Goal: Information Seeking & Learning: Check status

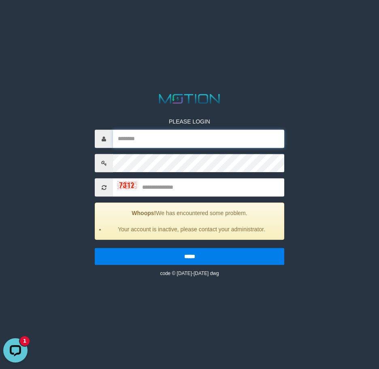
drag, startPoint x: 167, startPoint y: 141, endPoint x: 176, endPoint y: 139, distance: 9.4
click at [167, 140] on input "text" at bounding box center [198, 139] width 171 height 18
paste input "**********"
type input "**********"
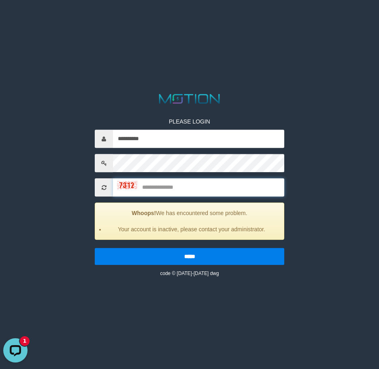
click at [173, 193] on input "text" at bounding box center [198, 187] width 171 height 18
type input "****"
click at [95, 248] on input "*****" at bounding box center [190, 256] width 190 height 17
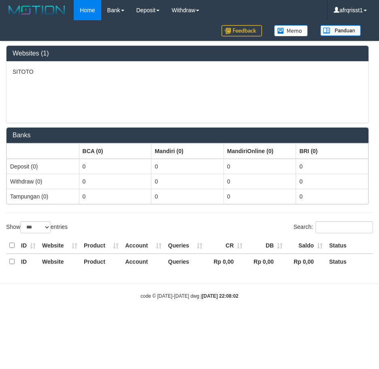
select select "***"
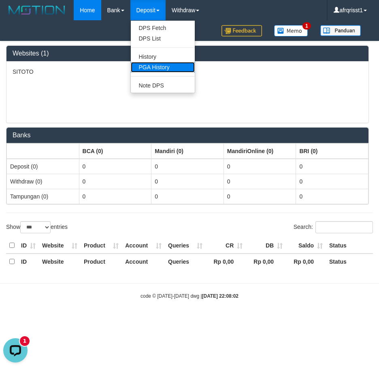
click at [156, 66] on link "PGA History" at bounding box center [163, 67] width 64 height 11
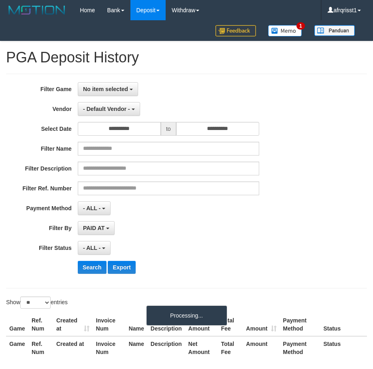
select select
select select "**"
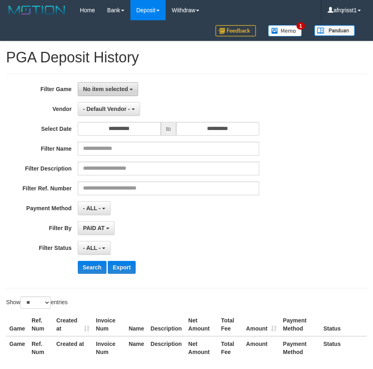
click at [113, 85] on button "No item selected" at bounding box center [108, 89] width 60 height 14
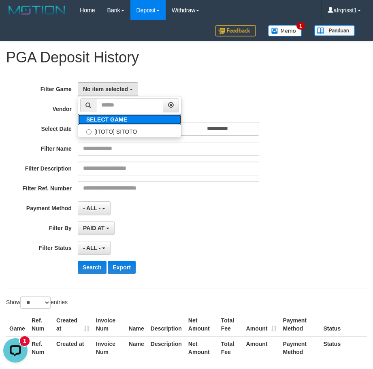
click at [123, 123] on label "SELECT GAME" at bounding box center [106, 119] width 57 height 11
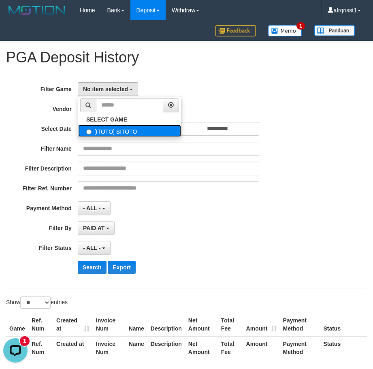
click at [120, 127] on label "[ITOTO] SITOTO" at bounding box center [129, 131] width 103 height 12
select select "****"
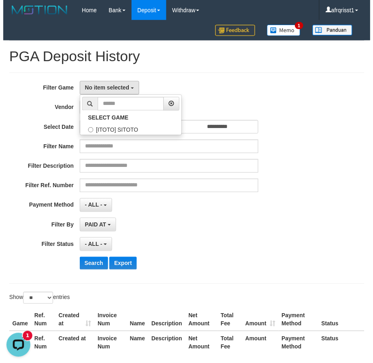
scroll to position [7, 0]
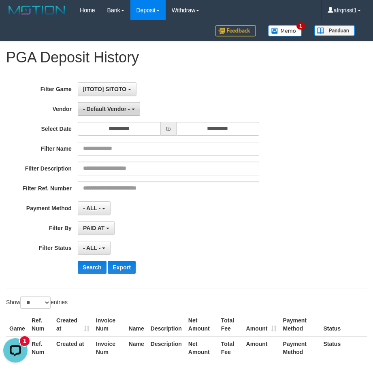
click at [84, 115] on button "- Default Vendor -" at bounding box center [109, 109] width 62 height 14
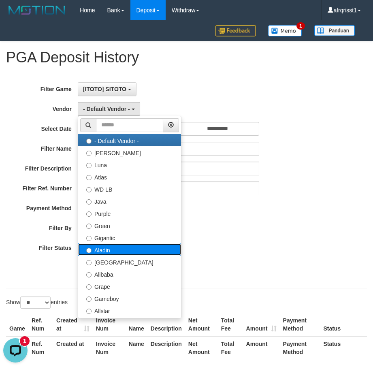
click at [107, 252] on label "Aladin" at bounding box center [129, 250] width 103 height 12
select select "**********"
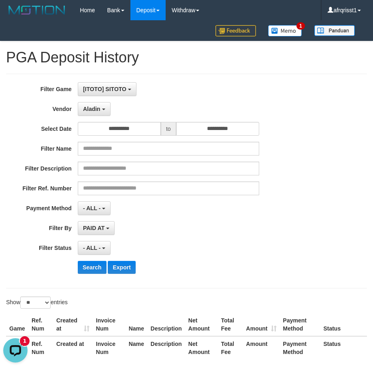
click at [297, 236] on div "**********" at bounding box center [155, 181] width 311 height 198
click at [96, 208] on span "- ALL -" at bounding box center [92, 208] width 18 height 6
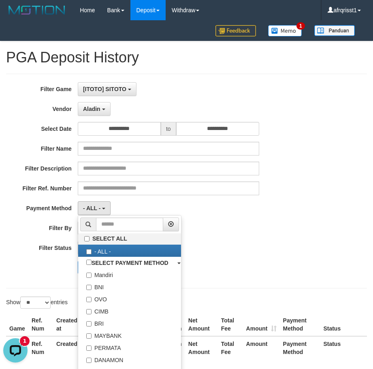
drag, startPoint x: 192, startPoint y: 195, endPoint x: 184, endPoint y: 197, distance: 8.6
click at [192, 195] on div "**********" at bounding box center [155, 181] width 311 height 198
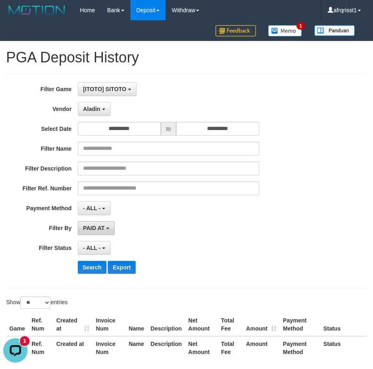
click at [99, 229] on span "PAID AT" at bounding box center [93, 228] width 21 height 6
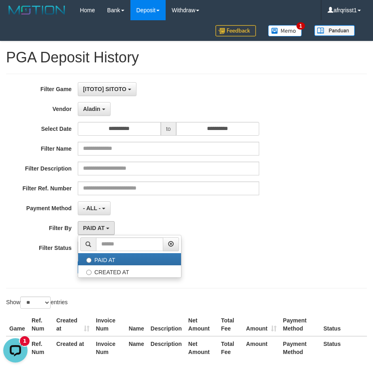
click at [132, 208] on div "- ALL - SELECT ALL - ALL - SELECT PAYMENT METHOD Mandiri BNI OVO CIMB BRI MAYBA…" at bounding box center [169, 208] width 182 height 14
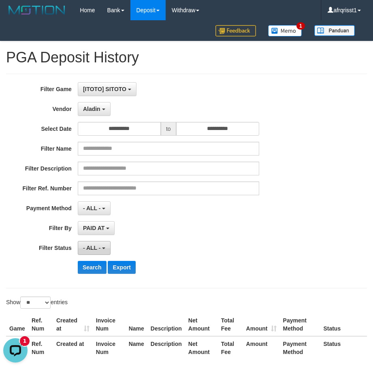
click at [94, 249] on span "- ALL -" at bounding box center [92, 248] width 18 height 6
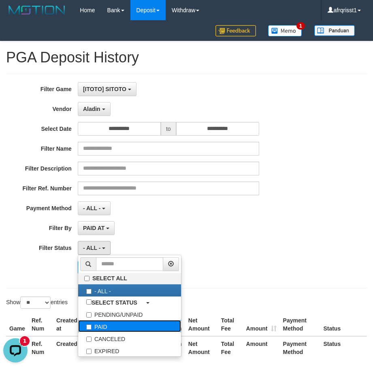
drag, startPoint x: 105, startPoint y: 330, endPoint x: 148, endPoint y: 309, distance: 47.9
click at [106, 330] on label "PAID" at bounding box center [129, 326] width 103 height 12
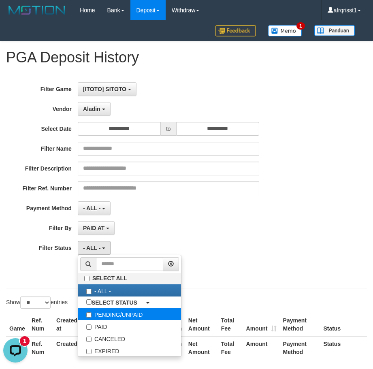
select select "*"
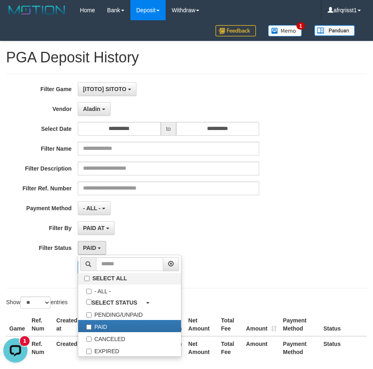
drag, startPoint x: 261, startPoint y: 222, endPoint x: 189, endPoint y: 230, distance: 73.0
click at [260, 222] on div "**********" at bounding box center [155, 228] width 311 height 14
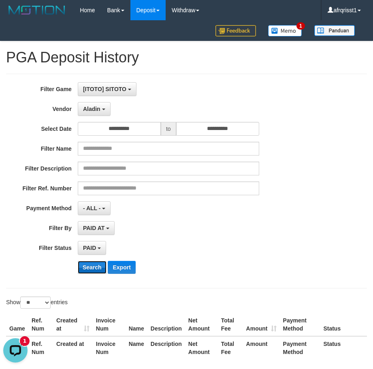
click at [81, 266] on button "Search" at bounding box center [92, 267] width 29 height 13
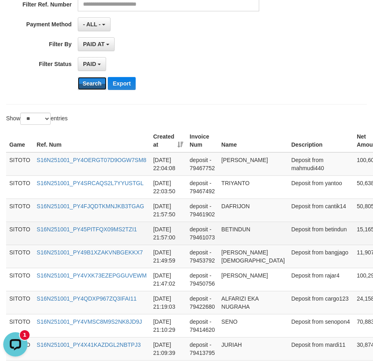
scroll to position [284, 0]
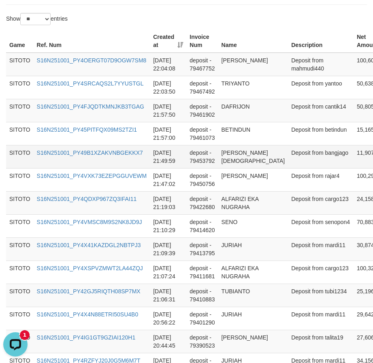
click at [235, 165] on td "[PERSON_NAME][DEMOGRAPHIC_DATA]" at bounding box center [253, 156] width 70 height 23
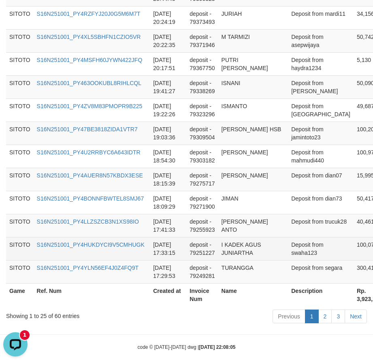
scroll to position [679, 0]
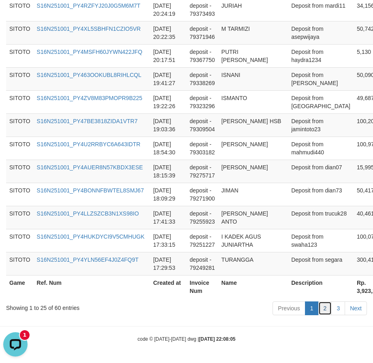
click at [324, 306] on link "2" at bounding box center [326, 309] width 14 height 14
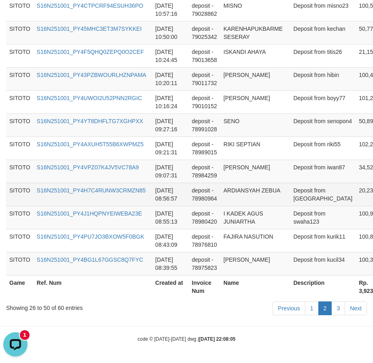
scroll to position [760, 0]
click at [192, 183] on td "deposit - 78980964" at bounding box center [205, 194] width 32 height 23
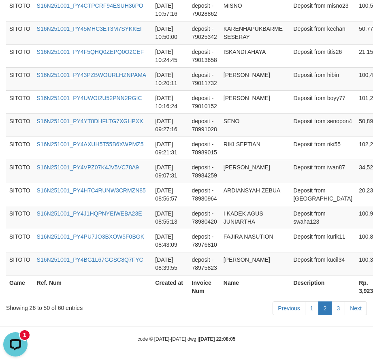
scroll to position [760, 105]
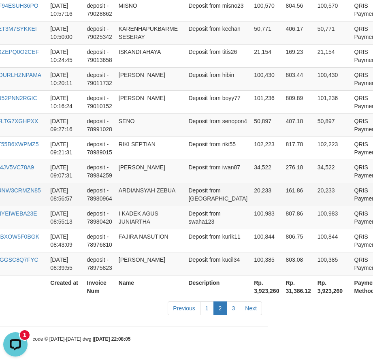
click at [129, 183] on td "ARDIANSYAH ZEBUA" at bounding box center [151, 194] width 70 height 23
drag, startPoint x: 129, startPoint y: 173, endPoint x: 149, endPoint y: 173, distance: 19.9
click at [149, 183] on td "ARDIANSYAH ZEBUA" at bounding box center [151, 194] width 70 height 23
click at [134, 183] on td "ARDIANSYAH ZEBUA" at bounding box center [151, 194] width 70 height 23
drag, startPoint x: 134, startPoint y: 175, endPoint x: 160, endPoint y: 176, distance: 26.0
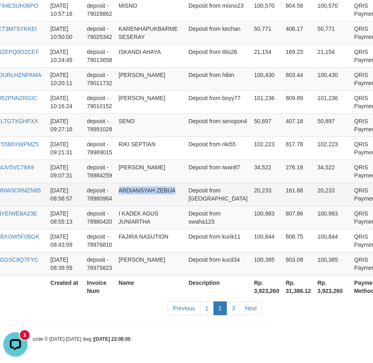
click at [160, 183] on td "ARDIANSYAH ZEBUA" at bounding box center [151, 194] width 70 height 23
copy td "ARDIANSYAH ZEBUA"
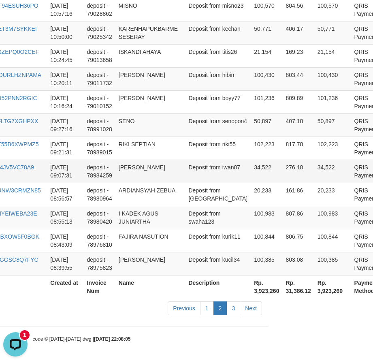
click at [131, 160] on td "[PERSON_NAME]" at bounding box center [151, 171] width 70 height 23
drag, startPoint x: 131, startPoint y: 153, endPoint x: 145, endPoint y: 154, distance: 13.8
click at [145, 160] on td "[PERSON_NAME]" at bounding box center [151, 171] width 70 height 23
copy td "[PERSON_NAME]"
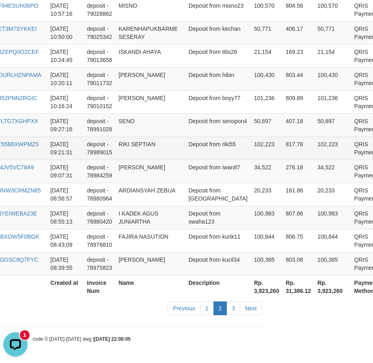
click at [129, 137] on td "RIKI SEPTIAN" at bounding box center [151, 148] width 70 height 23
drag, startPoint x: 128, startPoint y: 130, endPoint x: 136, endPoint y: 133, distance: 8.5
click at [136, 137] on td "RIKI SEPTIAN" at bounding box center [151, 148] width 70 height 23
click at [125, 137] on td "RIKI SEPTIAN" at bounding box center [151, 148] width 70 height 23
drag, startPoint x: 125, startPoint y: 128, endPoint x: 145, endPoint y: 130, distance: 19.9
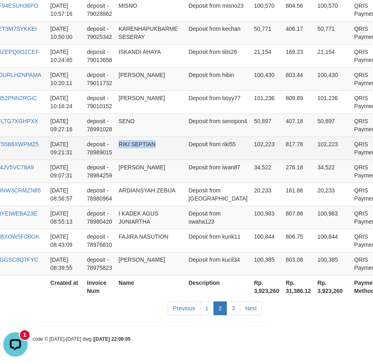
click at [145, 137] on td "RIKI SEPTIAN" at bounding box center [151, 148] width 70 height 23
copy td "RIKI SEPTIAN"
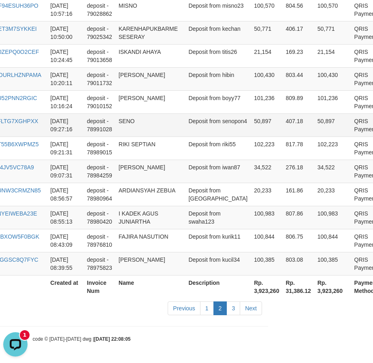
click at [123, 113] on td "SENO" at bounding box center [151, 124] width 70 height 23
copy td "SENO"
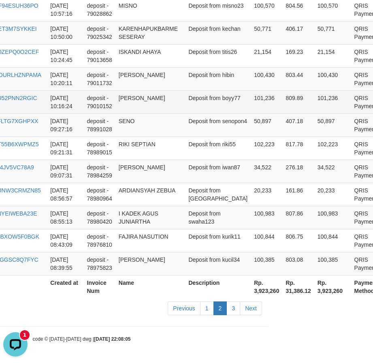
click at [122, 90] on td "[PERSON_NAME]" at bounding box center [151, 101] width 70 height 23
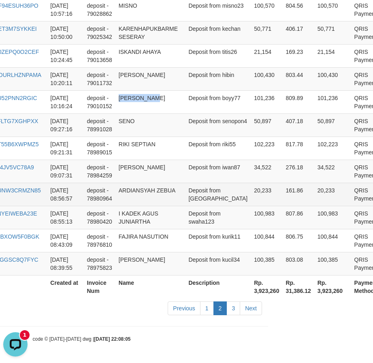
copy td "[PERSON_NAME]"
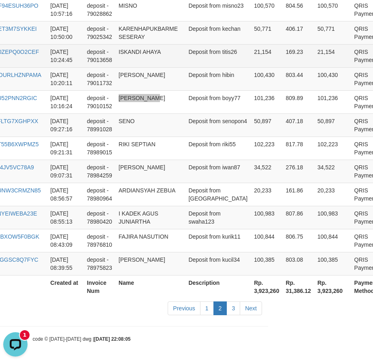
scroll to position [639, 105]
click at [131, 67] on td "ISKANDI AHAYA" at bounding box center [151, 55] width 70 height 23
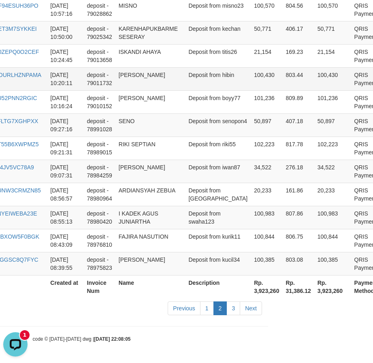
drag, startPoint x: 130, startPoint y: 156, endPoint x: 137, endPoint y: 161, distance: 8.4
click at [133, 90] on td "[PERSON_NAME]" at bounding box center [151, 78] width 70 height 23
drag, startPoint x: 133, startPoint y: 164, endPoint x: 154, endPoint y: 166, distance: 20.8
click at [154, 90] on td "[PERSON_NAME]" at bounding box center [151, 78] width 70 height 23
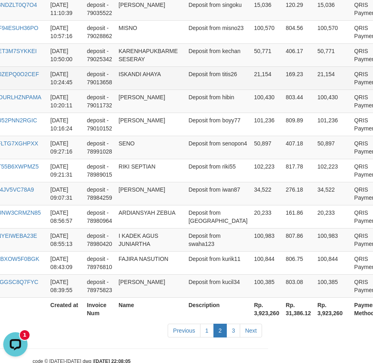
scroll to position [598, 105]
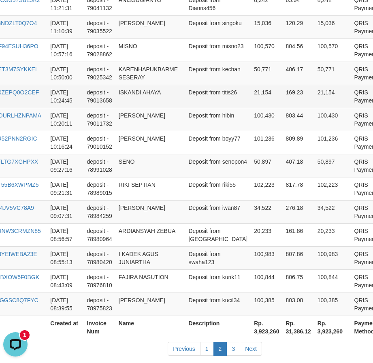
click at [127, 108] on td "ISKANDI AHAYA" at bounding box center [151, 96] width 70 height 23
drag, startPoint x: 127, startPoint y: 184, endPoint x: 159, endPoint y: 185, distance: 32.0
click at [159, 108] on td "ISKANDI AHAYA" at bounding box center [151, 96] width 70 height 23
copy td "ISKANDI AHAYA"
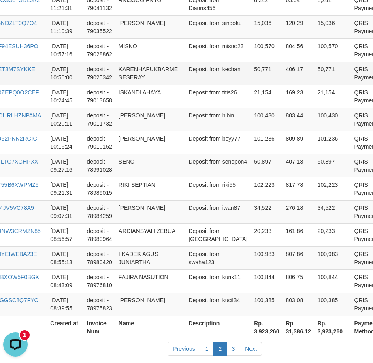
click at [123, 85] on td "KARENHAPUKBARME SESERAY" at bounding box center [151, 73] width 70 height 23
drag, startPoint x: 123, startPoint y: 150, endPoint x: 143, endPoint y: 161, distance: 23.6
click at [143, 85] on td "KARENHAPUKBARME SESERAY" at bounding box center [151, 73] width 70 height 23
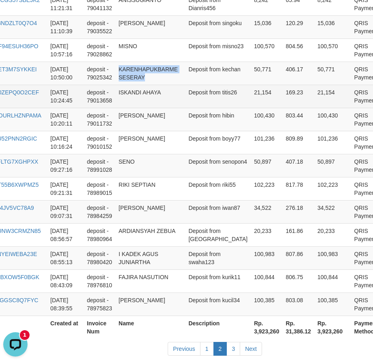
copy td "KARENHAPUKBARME SESERAY"
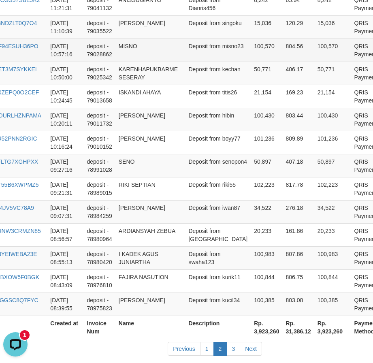
click at [125, 62] on td "MISNO" at bounding box center [151, 50] width 70 height 23
copy td "MISNO"
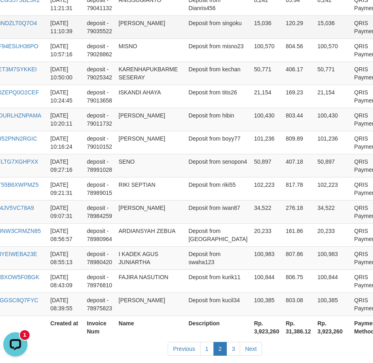
click at [130, 39] on td "[PERSON_NAME]" at bounding box center [151, 26] width 70 height 23
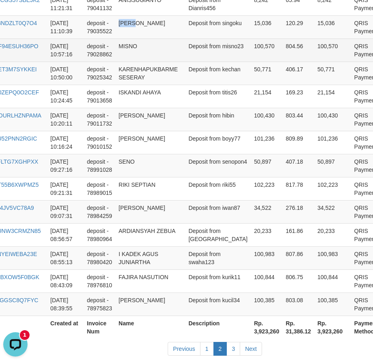
copy td "[PERSON_NAME]"
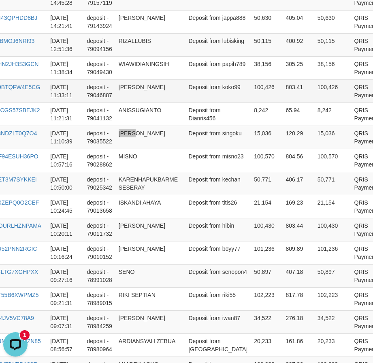
scroll to position [477, 105]
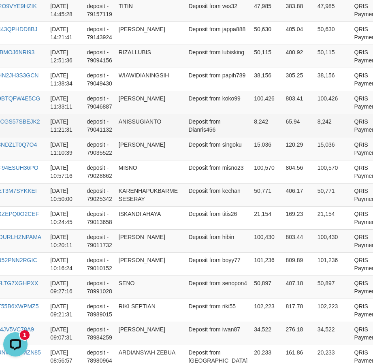
click at [134, 137] on td "ANISSUGIANTO" at bounding box center [151, 125] width 70 height 23
copy td "ANISSUGIANTO"
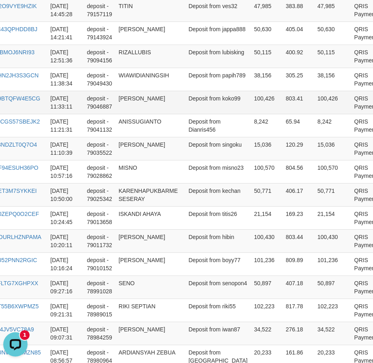
click at [119, 114] on td "[PERSON_NAME]" at bounding box center [151, 102] width 70 height 23
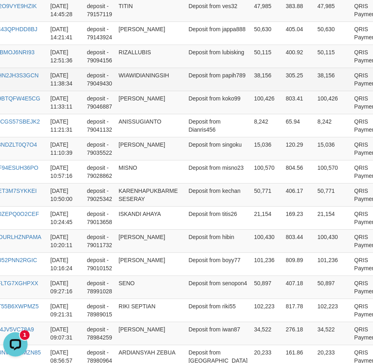
click at [135, 91] on td "WIAWIDIANINGSIH" at bounding box center [151, 79] width 70 height 23
drag, startPoint x: 135, startPoint y: 122, endPoint x: 164, endPoint y: 130, distance: 29.9
click at [136, 91] on td "WIAWIDIANINGSIH" at bounding box center [151, 79] width 70 height 23
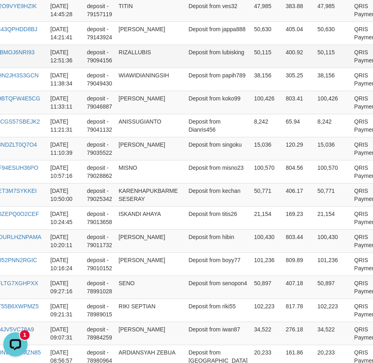
click at [143, 68] on td "RIZALLUBIS" at bounding box center [151, 56] width 70 height 23
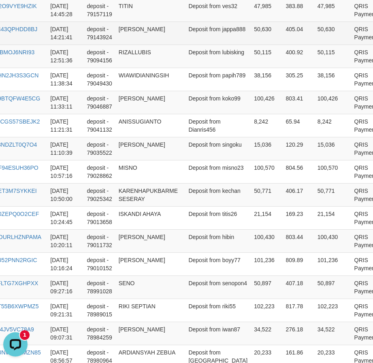
click at [124, 45] on td "[PERSON_NAME]" at bounding box center [151, 32] width 70 height 23
drag, startPoint x: 124, startPoint y: 56, endPoint x: 144, endPoint y: 55, distance: 19.5
click at [144, 45] on td "[PERSON_NAME]" at bounding box center [151, 32] width 70 height 23
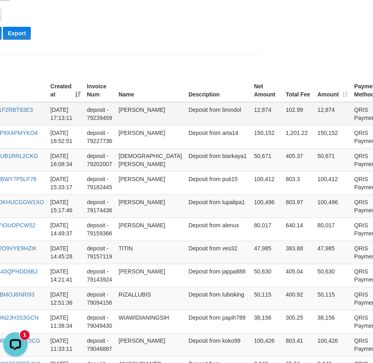
scroll to position [233, 105]
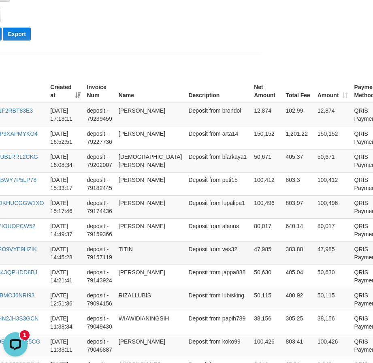
click at [126, 265] on td "TITIN" at bounding box center [151, 253] width 70 height 23
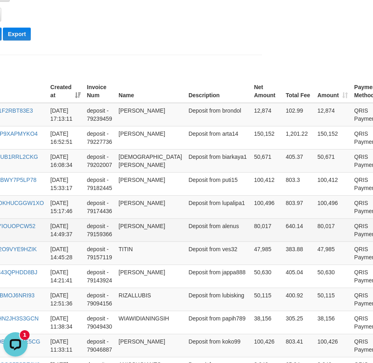
click at [128, 242] on td "[PERSON_NAME]" at bounding box center [151, 229] width 70 height 23
drag, startPoint x: 128, startPoint y: 252, endPoint x: 146, endPoint y: 253, distance: 17.5
click at [146, 242] on td "[PERSON_NAME]" at bounding box center [151, 229] width 70 height 23
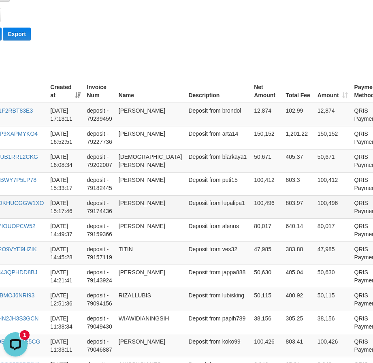
click at [123, 216] on td "[PERSON_NAME]" at bounding box center [151, 206] width 70 height 23
drag, startPoint x: 123, startPoint y: 216, endPoint x: 147, endPoint y: 217, distance: 24.3
click at [147, 217] on td "[PERSON_NAME]" at bounding box center [151, 206] width 70 height 23
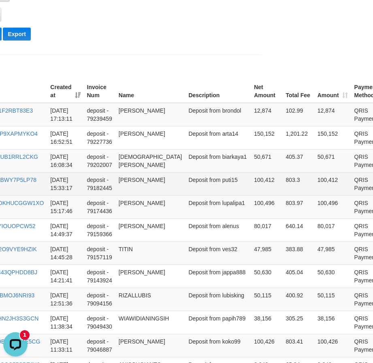
click at [122, 195] on td "[PERSON_NAME]" at bounding box center [151, 183] width 70 height 23
drag, startPoint x: 122, startPoint y: 198, endPoint x: 161, endPoint y: 203, distance: 38.9
click at [161, 195] on td "[PERSON_NAME]" at bounding box center [151, 183] width 70 height 23
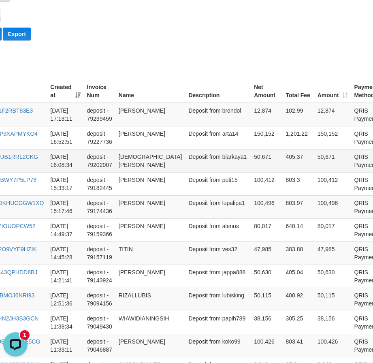
click at [131, 165] on td "[DEMOGRAPHIC_DATA][PERSON_NAME]" at bounding box center [151, 160] width 70 height 23
drag, startPoint x: 131, startPoint y: 165, endPoint x: 153, endPoint y: 177, distance: 24.8
click at [153, 172] on td "[DEMOGRAPHIC_DATA][PERSON_NAME]" at bounding box center [151, 160] width 70 height 23
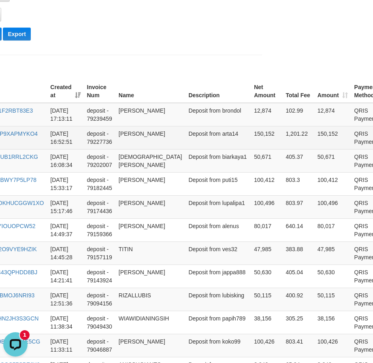
click at [124, 138] on td "[PERSON_NAME]" at bounding box center [151, 137] width 70 height 23
drag, startPoint x: 123, startPoint y: 138, endPoint x: 161, endPoint y: 141, distance: 38.2
click at [161, 141] on td "[PERSON_NAME]" at bounding box center [151, 137] width 70 height 23
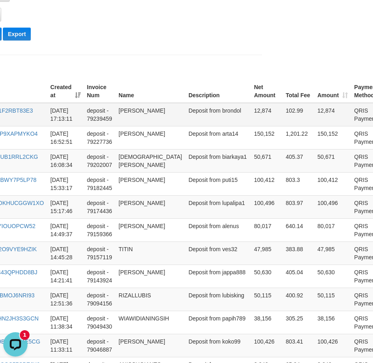
click at [131, 115] on td "[PERSON_NAME]" at bounding box center [151, 115] width 70 height 24
drag, startPoint x: 131, startPoint y: 115, endPoint x: 119, endPoint y: 113, distance: 11.8
click at [119, 113] on td "[PERSON_NAME]" at bounding box center [151, 115] width 70 height 24
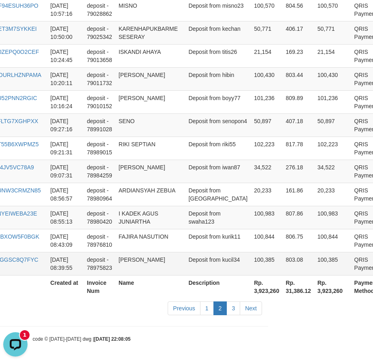
scroll to position [760, 105]
click at [212, 313] on link "1" at bounding box center [207, 309] width 14 height 14
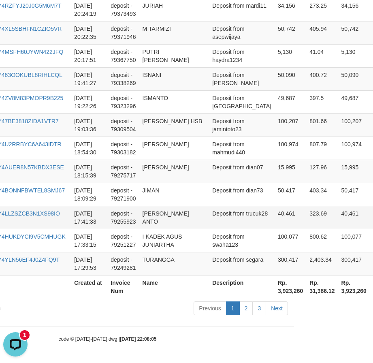
scroll to position [679, 79]
click at [153, 259] on td "TURANGGA" at bounding box center [174, 263] width 70 height 23
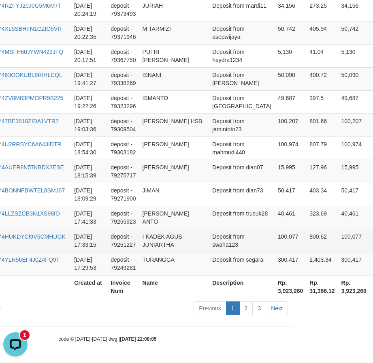
click at [142, 230] on td "I KADEK AGUS JUNIARTHA" at bounding box center [174, 240] width 70 height 23
drag, startPoint x: 142, startPoint y: 230, endPoint x: 165, endPoint y: 246, distance: 28.6
click at [165, 246] on td "I KADEK AGUS JUNIARTHA" at bounding box center [174, 240] width 70 height 23
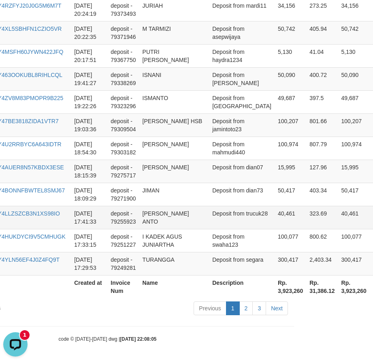
click at [143, 206] on td "[PERSON_NAME] ANTO" at bounding box center [174, 217] width 70 height 23
drag, startPoint x: 143, startPoint y: 201, endPoint x: 158, endPoint y: 212, distance: 18.7
click at [158, 212] on td "[PERSON_NAME] ANTO" at bounding box center [174, 217] width 70 height 23
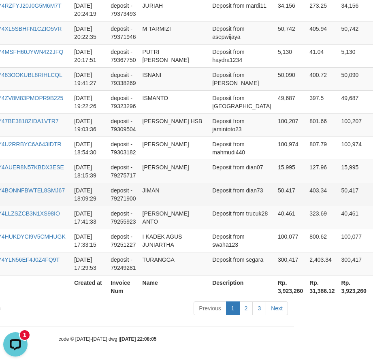
click at [150, 188] on td "JIMAN" at bounding box center [174, 194] width 70 height 23
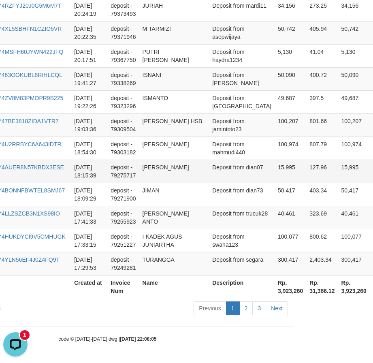
click at [148, 162] on td "[PERSON_NAME]" at bounding box center [174, 171] width 70 height 23
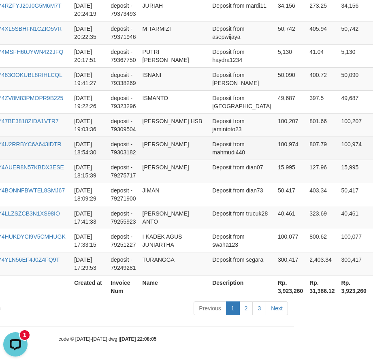
click at [148, 137] on td "[PERSON_NAME]" at bounding box center [174, 148] width 70 height 23
drag, startPoint x: 148, startPoint y: 137, endPoint x: 154, endPoint y: 147, distance: 12.0
click at [154, 147] on td "[PERSON_NAME]" at bounding box center [174, 148] width 70 height 23
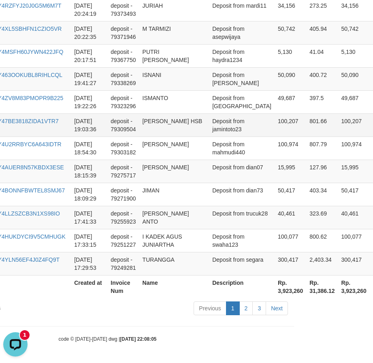
click at [147, 113] on td "[PERSON_NAME] HSB" at bounding box center [174, 124] width 70 height 23
click at [149, 113] on td "[PERSON_NAME] HSB" at bounding box center [174, 124] width 70 height 23
drag, startPoint x: 149, startPoint y: 106, endPoint x: 163, endPoint y: 117, distance: 17.9
click at [163, 117] on td "[PERSON_NAME] HSB" at bounding box center [174, 124] width 70 height 23
click at [159, 122] on td "[PERSON_NAME] HSB" at bounding box center [174, 124] width 70 height 23
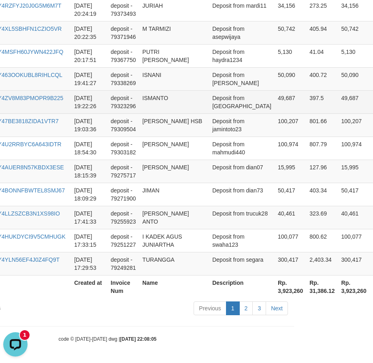
click at [152, 90] on td "ISMANTO" at bounding box center [174, 101] width 70 height 23
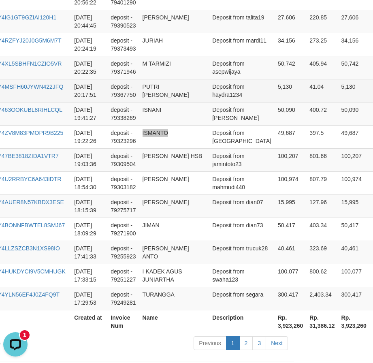
scroll to position [598, 79]
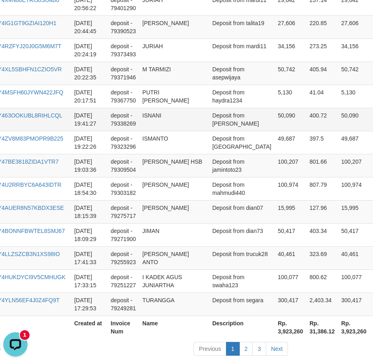
click at [151, 131] on td "ISNANI" at bounding box center [174, 119] width 70 height 23
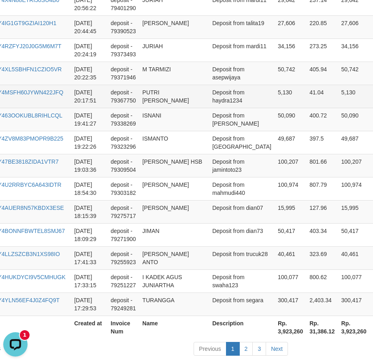
click at [156, 108] on td "PUTRI [PERSON_NAME]" at bounding box center [174, 96] width 70 height 23
drag, startPoint x: 156, startPoint y: 115, endPoint x: 161, endPoint y: 124, distance: 10.2
click at [161, 108] on td "PUTRI [PERSON_NAME]" at bounding box center [174, 96] width 70 height 23
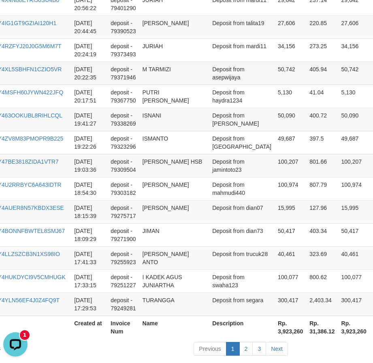
click at [149, 85] on td "M TARMIZI" at bounding box center [174, 73] width 70 height 23
click at [145, 85] on td "M TARMIZI" at bounding box center [174, 73] width 70 height 23
drag, startPoint x: 145, startPoint y: 94, endPoint x: 161, endPoint y: 93, distance: 16.2
click at [161, 85] on td "M TARMIZI" at bounding box center [174, 73] width 70 height 23
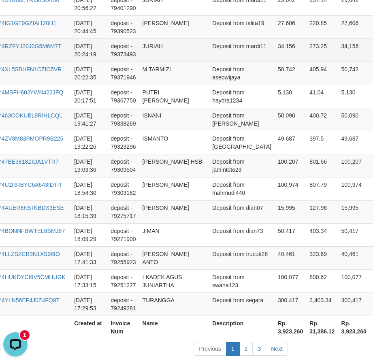
click at [149, 62] on td "JURIAH" at bounding box center [174, 50] width 70 height 23
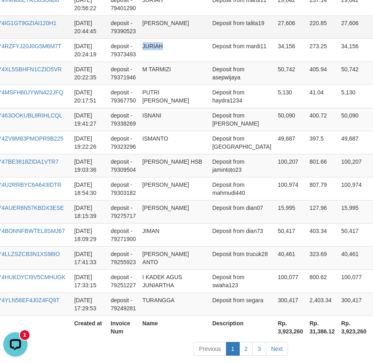
click at [148, 39] on td "[PERSON_NAME]" at bounding box center [174, 26] width 70 height 23
drag, startPoint x: 148, startPoint y: 50, endPoint x: 157, endPoint y: 55, distance: 11.1
click at [157, 39] on td "[PERSON_NAME]" at bounding box center [174, 26] width 70 height 23
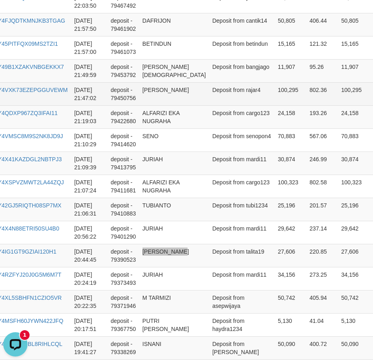
scroll to position [355, 79]
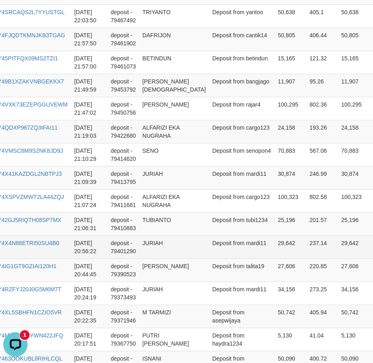
click at [146, 259] on td "JURIAH" at bounding box center [174, 247] width 70 height 23
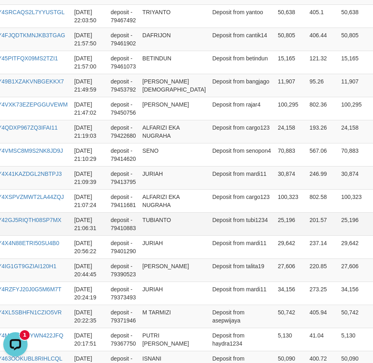
click at [150, 236] on td "TUBIANTO" at bounding box center [174, 223] width 70 height 23
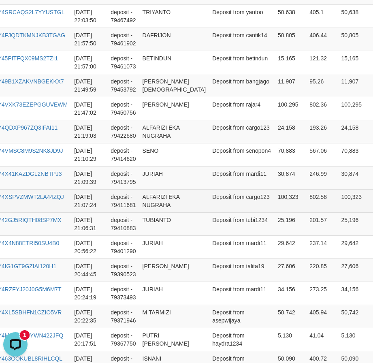
click at [146, 212] on td "ALFARIZI EKA NUGRAHA" at bounding box center [174, 200] width 70 height 23
drag, startPoint x: 146, startPoint y: 217, endPoint x: 160, endPoint y: 228, distance: 17.6
click at [160, 212] on td "ALFARIZI EKA NUGRAHA" at bounding box center [174, 200] width 70 height 23
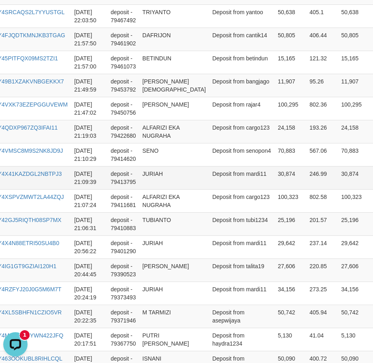
click at [149, 187] on td "JURIAH" at bounding box center [174, 177] width 70 height 23
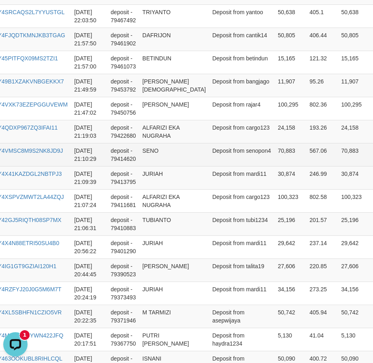
click at [148, 166] on td "SENO" at bounding box center [174, 154] width 70 height 23
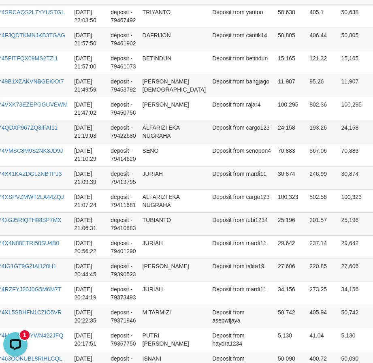
click at [147, 132] on td "ALFARIZI EKA NUGRAHA" at bounding box center [174, 131] width 70 height 23
drag, startPoint x: 147, startPoint y: 132, endPoint x: 165, endPoint y: 148, distance: 24.1
click at [165, 143] on td "ALFARIZI EKA NUGRAHA" at bounding box center [174, 131] width 70 height 23
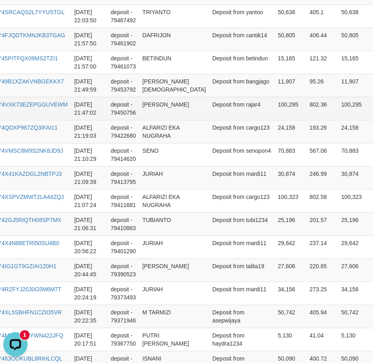
click at [159, 111] on td "[PERSON_NAME]" at bounding box center [174, 108] width 70 height 23
drag, startPoint x: 159, startPoint y: 111, endPoint x: 165, endPoint y: 121, distance: 10.9
click at [165, 120] on td "[PERSON_NAME]" at bounding box center [174, 108] width 70 height 23
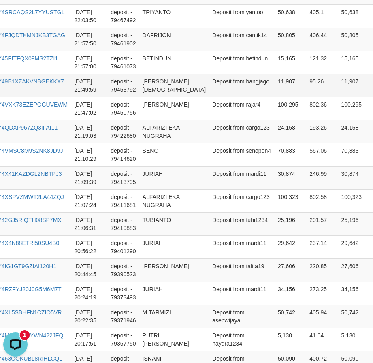
click at [158, 82] on td "[PERSON_NAME][DEMOGRAPHIC_DATA]" at bounding box center [174, 85] width 70 height 23
drag, startPoint x: 158, startPoint y: 82, endPoint x: 162, endPoint y: 97, distance: 16.0
click at [162, 97] on td "[PERSON_NAME][DEMOGRAPHIC_DATA]" at bounding box center [174, 85] width 70 height 23
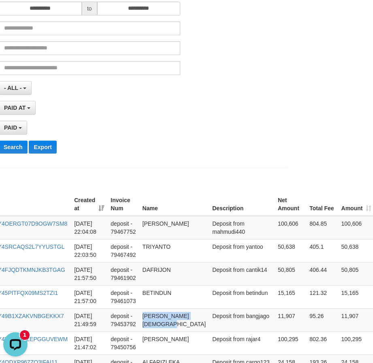
scroll to position [152, 79]
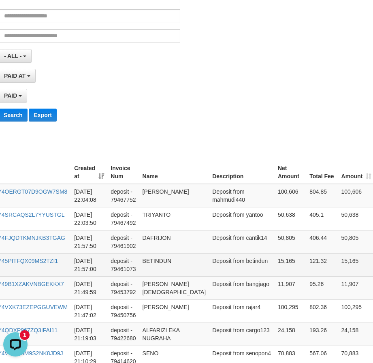
click at [145, 262] on td "BETINDUN" at bounding box center [174, 264] width 70 height 23
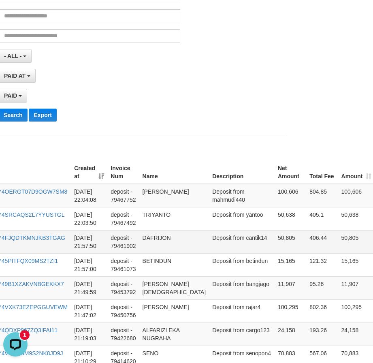
click at [155, 241] on td "DAFRIJON" at bounding box center [174, 241] width 70 height 23
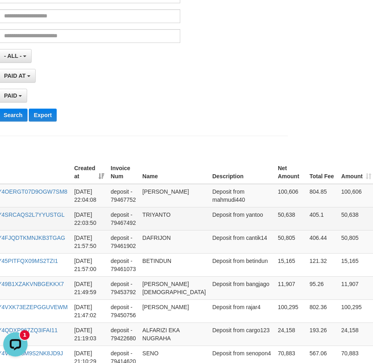
click at [154, 213] on td "TRIYANTO" at bounding box center [174, 218] width 70 height 23
click at [155, 213] on td "TRIYANTO" at bounding box center [174, 218] width 70 height 23
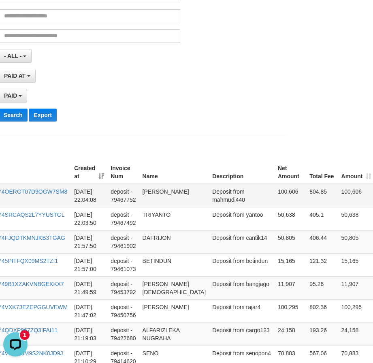
click at [154, 195] on td "[PERSON_NAME]" at bounding box center [174, 196] width 70 height 24
drag, startPoint x: 154, startPoint y: 195, endPoint x: 157, endPoint y: 199, distance: 5.5
click at [157, 199] on td "[PERSON_NAME]" at bounding box center [174, 196] width 70 height 24
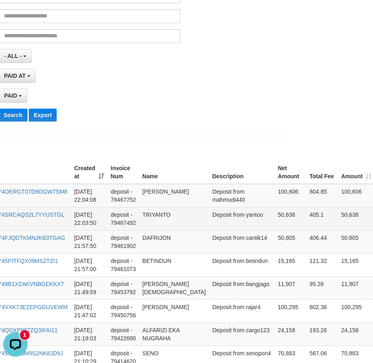
click at [209, 223] on td "Deposit from yantoo" at bounding box center [242, 218] width 66 height 23
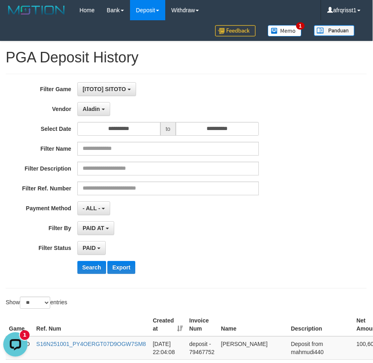
scroll to position [0, 0]
click at [99, 110] on span "Aladin" at bounding box center [91, 109] width 17 height 6
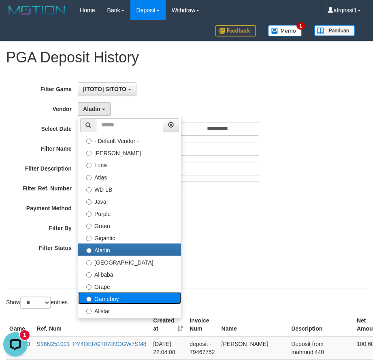
click at [118, 300] on label "Gameboy" at bounding box center [129, 298] width 103 height 12
select select "**********"
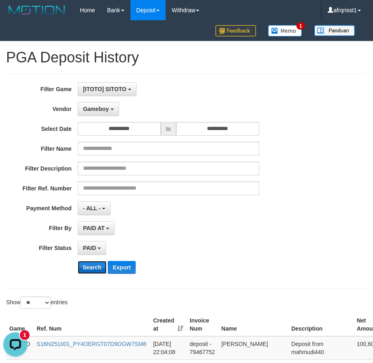
click at [92, 267] on button "Search" at bounding box center [92, 267] width 29 height 13
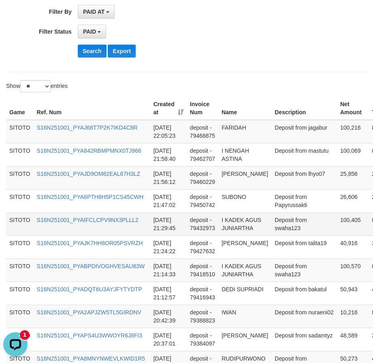
scroll to position [203, 0]
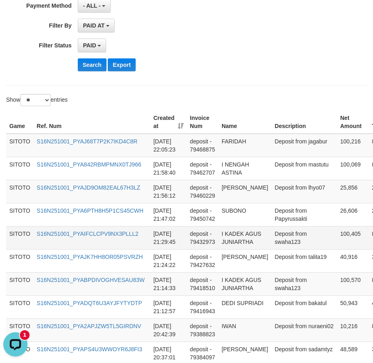
click at [211, 236] on td "deposit - 79432973" at bounding box center [203, 237] width 32 height 23
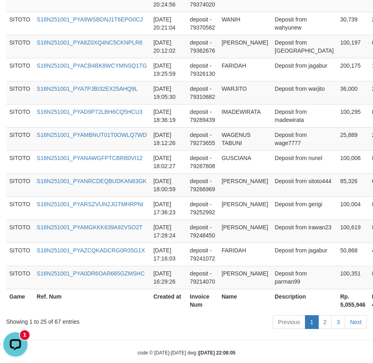
scroll to position [655, 0]
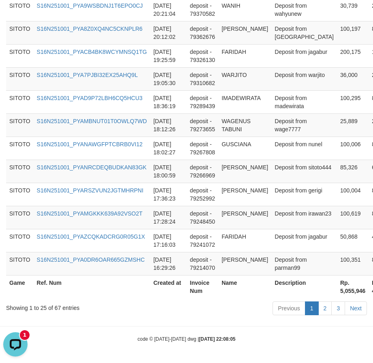
click at [326, 316] on div "Previous 1 2 3 Next" at bounding box center [265, 309] width 206 height 17
click at [327, 310] on link "2" at bounding box center [326, 309] width 14 height 14
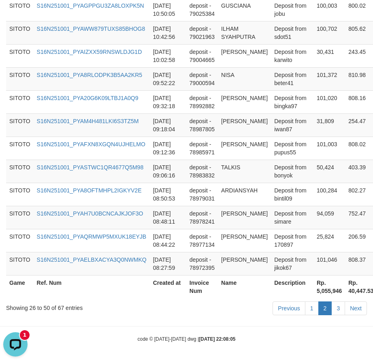
scroll to position [655, 90]
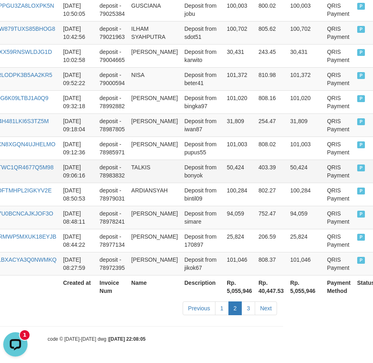
click at [137, 160] on td "TALKIS" at bounding box center [154, 171] width 53 height 23
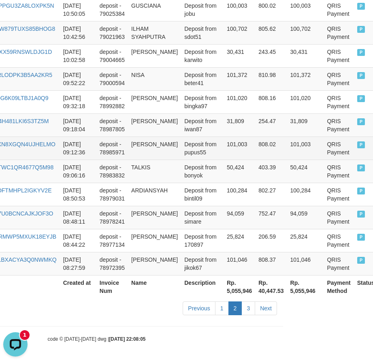
click at [139, 137] on td "[PERSON_NAME]" at bounding box center [154, 148] width 53 height 23
drag, startPoint x: 139, startPoint y: 131, endPoint x: 155, endPoint y: 148, distance: 23.8
click at [155, 148] on td "[PERSON_NAME]" at bounding box center [154, 148] width 53 height 23
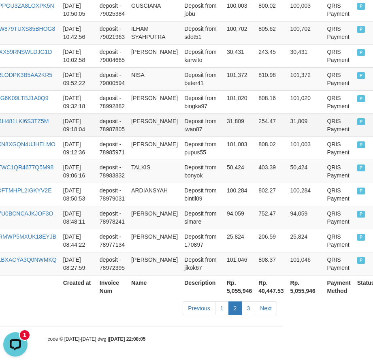
click at [139, 113] on td "[PERSON_NAME]" at bounding box center [154, 124] width 53 height 23
drag, startPoint x: 139, startPoint y: 113, endPoint x: 160, endPoint y: 121, distance: 22.4
click at [160, 121] on td "[PERSON_NAME]" at bounding box center [154, 124] width 53 height 23
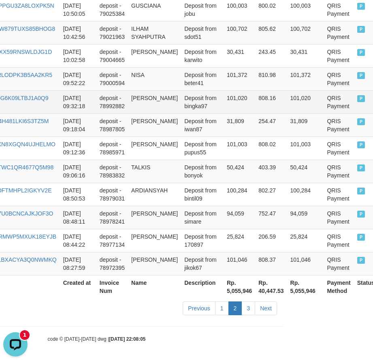
click at [134, 90] on td "[PERSON_NAME]" at bounding box center [154, 101] width 53 height 23
drag, startPoint x: 134, startPoint y: 89, endPoint x: 147, endPoint y: 96, distance: 14.9
click at [147, 96] on td "[PERSON_NAME]" at bounding box center [154, 101] width 53 height 23
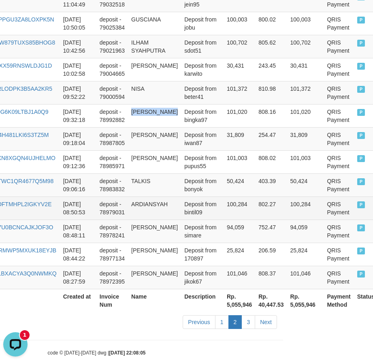
scroll to position [615, 90]
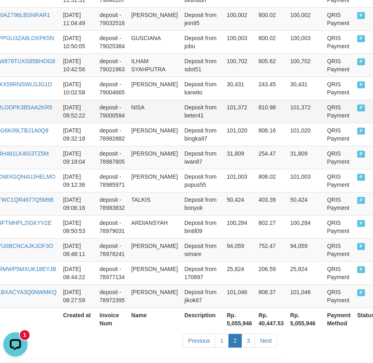
click at [141, 110] on td "NISA" at bounding box center [154, 111] width 53 height 23
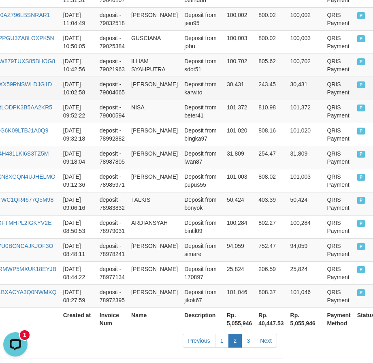
click at [139, 86] on td "[PERSON_NAME]" at bounding box center [154, 88] width 53 height 23
drag, startPoint x: 139, startPoint y: 86, endPoint x: 153, endPoint y: 86, distance: 14.2
click at [153, 86] on td "[PERSON_NAME]" at bounding box center [154, 88] width 53 height 23
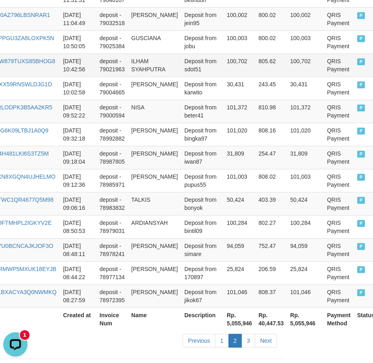
click at [136, 60] on td "ILHAM SYAHPUTRA" at bounding box center [154, 65] width 53 height 23
drag, startPoint x: 136, startPoint y: 60, endPoint x: 151, endPoint y: 68, distance: 17.0
click at [151, 68] on td "ILHAM SYAHPUTRA" at bounding box center [154, 65] width 53 height 23
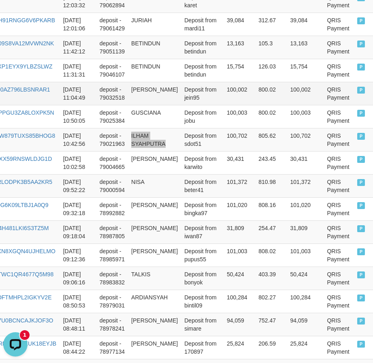
scroll to position [533, 90]
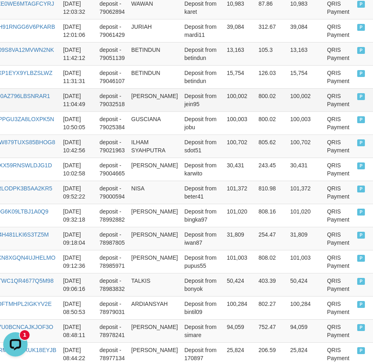
click at [148, 106] on td "[PERSON_NAME]" at bounding box center [154, 99] width 53 height 23
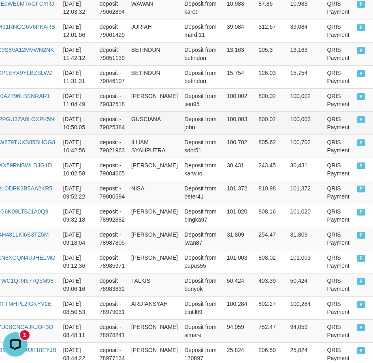
click at [149, 122] on td "GUSCIANA" at bounding box center [154, 122] width 53 height 23
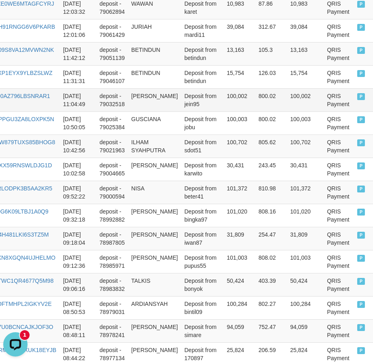
click at [136, 92] on td "[PERSON_NAME]" at bounding box center [154, 99] width 53 height 23
drag, startPoint x: 136, startPoint y: 92, endPoint x: 154, endPoint y: 95, distance: 18.4
click at [154, 95] on td "[PERSON_NAME]" at bounding box center [154, 99] width 53 height 23
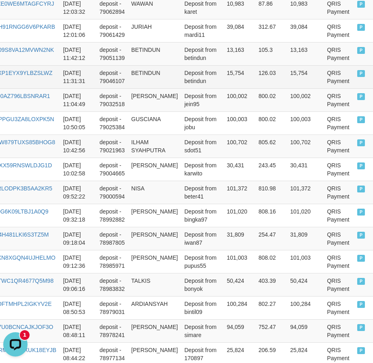
click at [148, 75] on td "BETINDUN" at bounding box center [154, 76] width 53 height 23
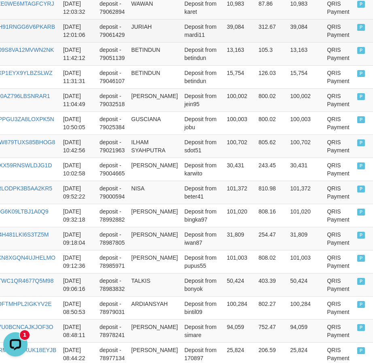
click at [141, 28] on td "JURIAH" at bounding box center [154, 30] width 53 height 23
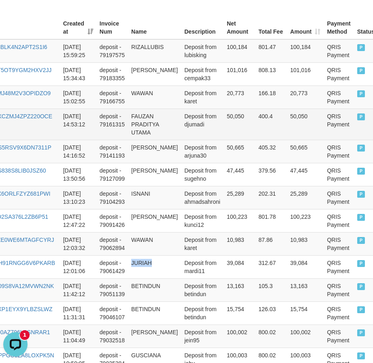
scroll to position [290, 90]
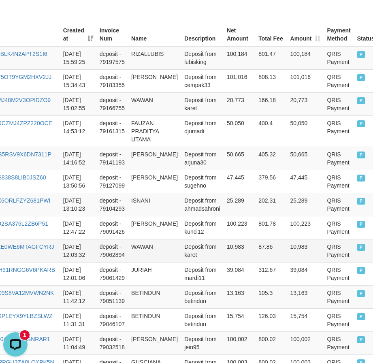
click at [144, 248] on td "WAWAN" at bounding box center [154, 250] width 53 height 23
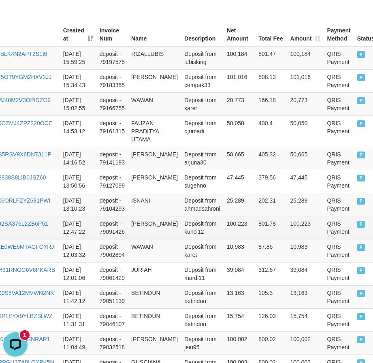
click at [138, 228] on td "[PERSON_NAME]" at bounding box center [154, 227] width 53 height 23
drag, startPoint x: 138, startPoint y: 228, endPoint x: 156, endPoint y: 225, distance: 18.2
click at [156, 225] on td "[PERSON_NAME]" at bounding box center [154, 227] width 53 height 23
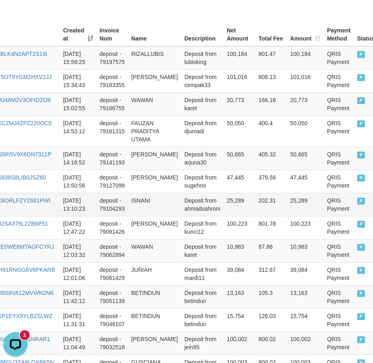
click at [172, 195] on td "ISNANI" at bounding box center [154, 204] width 53 height 23
drag, startPoint x: 217, startPoint y: 208, endPoint x: 215, endPoint y: 202, distance: 6.4
click at [217, 208] on td "Deposit from ahmadsahroni" at bounding box center [202, 204] width 43 height 23
click at [137, 201] on td "ISNANI" at bounding box center [154, 204] width 53 height 23
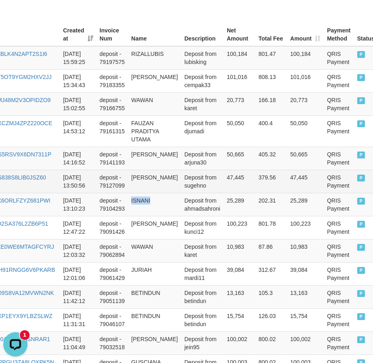
click at [144, 177] on td "[PERSON_NAME]" at bounding box center [154, 181] width 53 height 23
drag, startPoint x: 144, startPoint y: 177, endPoint x: 154, endPoint y: 186, distance: 13.2
click at [154, 186] on td "[PERSON_NAME]" at bounding box center [154, 181] width 53 height 23
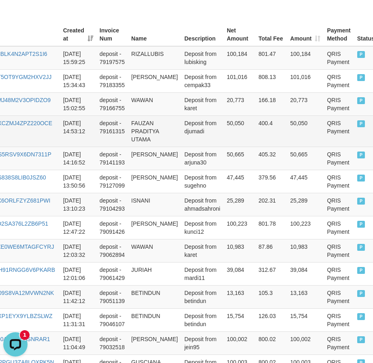
click at [274, 143] on td "400.4" at bounding box center [271, 131] width 32 height 31
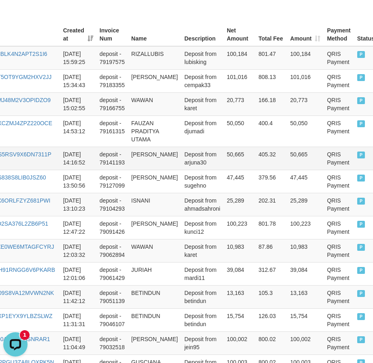
click at [247, 151] on td "50,665" at bounding box center [240, 158] width 32 height 23
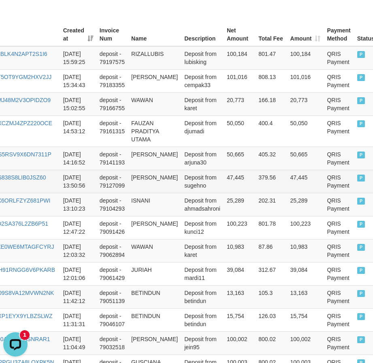
click at [136, 175] on td "[PERSON_NAME]" at bounding box center [154, 181] width 53 height 23
drag, startPoint x: 136, startPoint y: 175, endPoint x: 153, endPoint y: 183, distance: 18.9
click at [153, 183] on td "[PERSON_NAME]" at bounding box center [154, 181] width 53 height 23
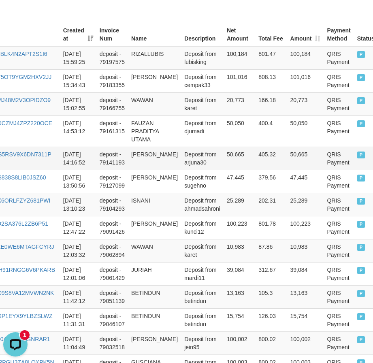
click at [129, 150] on td "[PERSON_NAME]" at bounding box center [154, 158] width 53 height 23
click at [137, 152] on td "[PERSON_NAME]" at bounding box center [154, 158] width 53 height 23
click at [142, 155] on td "[PERSON_NAME]" at bounding box center [154, 158] width 53 height 23
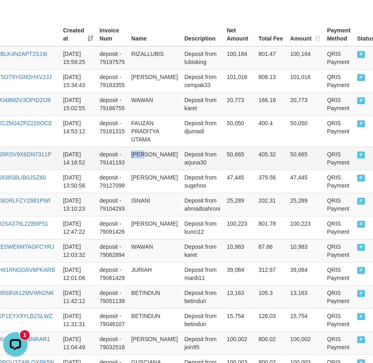
click at [142, 155] on td "[PERSON_NAME]" at bounding box center [154, 158] width 53 height 23
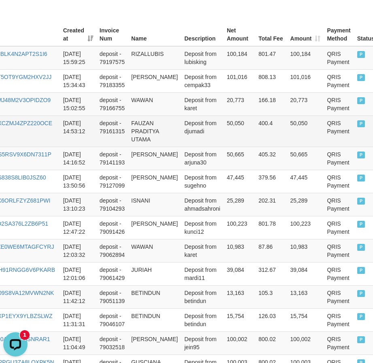
click at [138, 125] on td "FAUZAN PRADITYA UTAMA" at bounding box center [154, 131] width 53 height 31
drag, startPoint x: 138, startPoint y: 125, endPoint x: 151, endPoint y: 142, distance: 21.3
click at [151, 142] on td "FAUZAN PRADITYA UTAMA" at bounding box center [154, 131] width 53 height 31
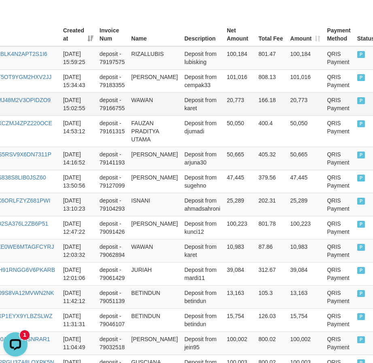
click at [141, 100] on td "WAWAN" at bounding box center [154, 103] width 53 height 23
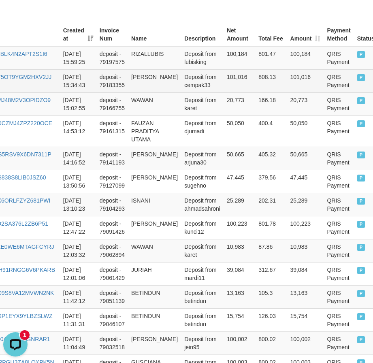
click at [140, 79] on td "[PERSON_NAME]" at bounding box center [154, 80] width 53 height 23
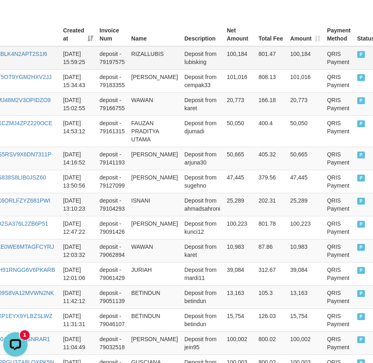
click at [136, 53] on td "RIZALLUBIS" at bounding box center [154, 58] width 53 height 24
drag, startPoint x: 136, startPoint y: 53, endPoint x: 153, endPoint y: 54, distance: 17.0
click at [153, 54] on td "RIZALLUBIS" at bounding box center [154, 58] width 53 height 24
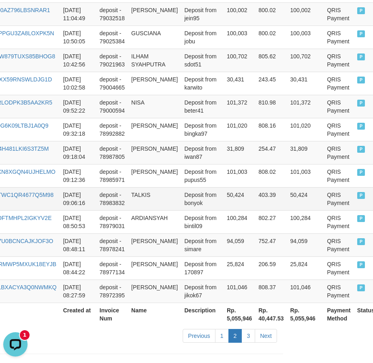
scroll to position [655, 90]
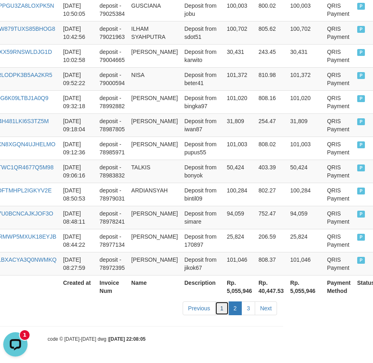
click at [222, 308] on link "1" at bounding box center [222, 309] width 14 height 14
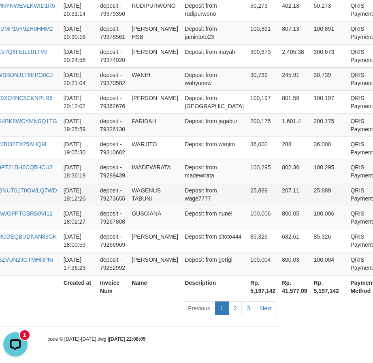
scroll to position [647, 89]
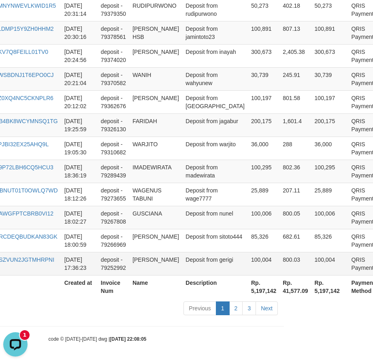
click at [139, 258] on td "[PERSON_NAME]" at bounding box center [155, 263] width 53 height 23
drag, startPoint x: 139, startPoint y: 258, endPoint x: 156, endPoint y: 259, distance: 17.1
click at [156, 259] on td "[PERSON_NAME]" at bounding box center [155, 263] width 53 height 23
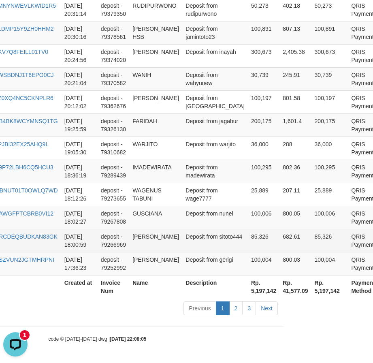
click at [149, 238] on td "[PERSON_NAME]" at bounding box center [155, 240] width 53 height 23
drag, startPoint x: 149, startPoint y: 238, endPoint x: 162, endPoint y: 238, distance: 13.0
click at [162, 238] on td "[PERSON_NAME]" at bounding box center [155, 240] width 53 height 23
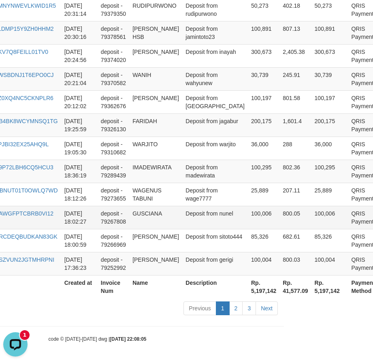
click at [145, 213] on td "GUSCIANA" at bounding box center [155, 217] width 53 height 23
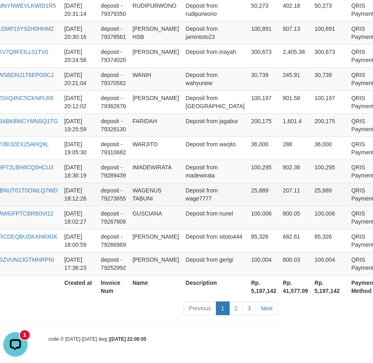
click at [134, 189] on td "WAGENUS TABUNI" at bounding box center [155, 194] width 53 height 23
drag, startPoint x: 134, startPoint y: 189, endPoint x: 152, endPoint y: 200, distance: 20.6
click at [152, 200] on td "WAGENUS TABUNI" at bounding box center [155, 194] width 53 height 23
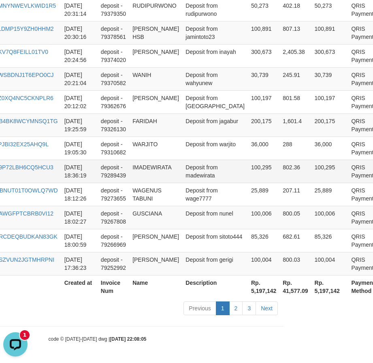
click at [140, 169] on td "IMADEWIRATA" at bounding box center [155, 171] width 53 height 23
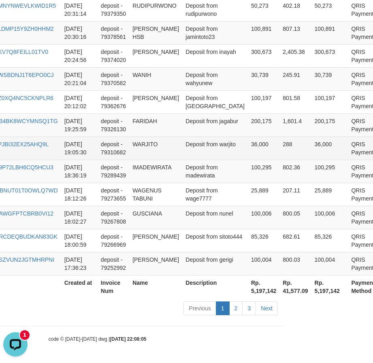
click at [142, 148] on td "WARJITO" at bounding box center [155, 148] width 53 height 23
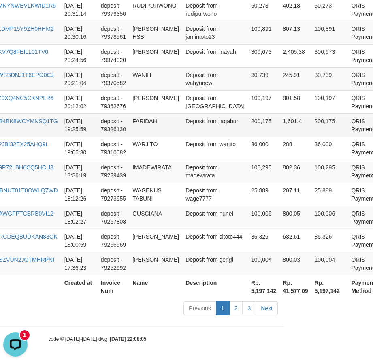
click at [149, 123] on td "FARIDAH" at bounding box center [155, 124] width 53 height 23
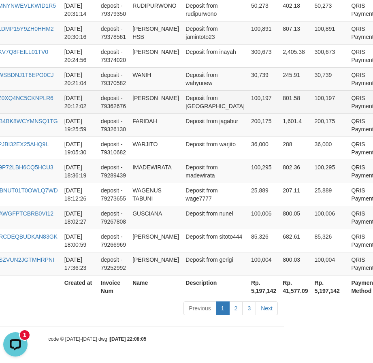
click at [141, 95] on td "[PERSON_NAME]" at bounding box center [155, 101] width 53 height 23
drag, startPoint x: 141, startPoint y: 95, endPoint x: 148, endPoint y: 105, distance: 12.8
click at [148, 105] on td "[PERSON_NAME]" at bounding box center [155, 101] width 53 height 23
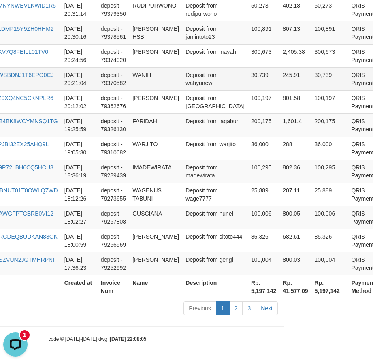
click at [131, 74] on td "WANIH" at bounding box center [155, 78] width 53 height 23
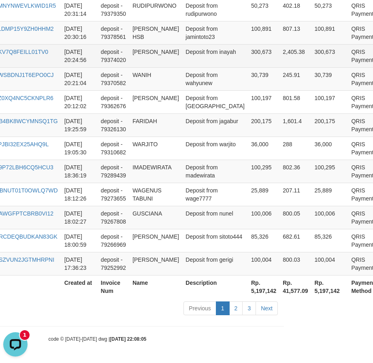
click at [138, 52] on td "[PERSON_NAME]" at bounding box center [155, 55] width 53 height 23
drag, startPoint x: 138, startPoint y: 52, endPoint x: 151, endPoint y: 60, distance: 15.2
click at [151, 60] on td "[PERSON_NAME]" at bounding box center [155, 55] width 53 height 23
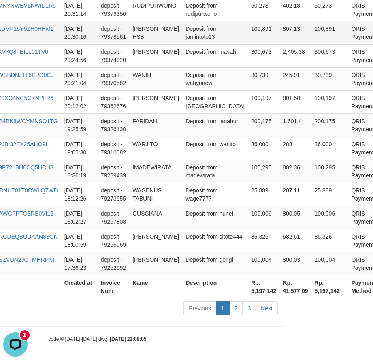
click at [139, 30] on td "[PERSON_NAME] HSB" at bounding box center [155, 32] width 53 height 23
drag, startPoint x: 139, startPoint y: 30, endPoint x: 161, endPoint y: 39, distance: 24.0
click at [161, 39] on td "[PERSON_NAME] HSB" at bounding box center [155, 32] width 53 height 23
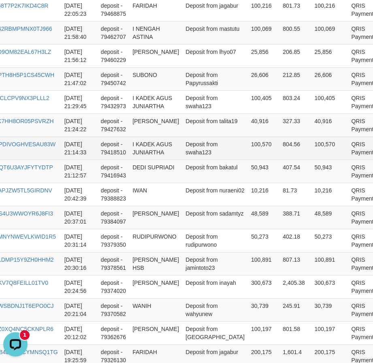
scroll to position [404, 89]
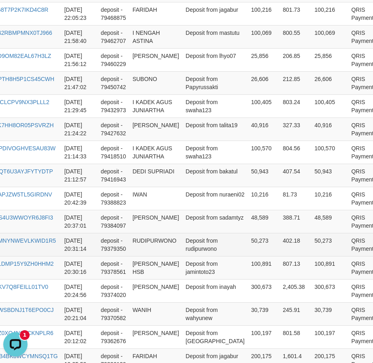
click at [139, 248] on td "RUDIPURWONO" at bounding box center [155, 244] width 53 height 23
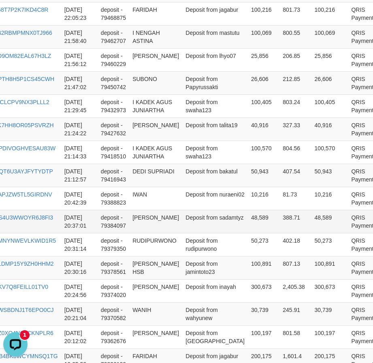
click at [135, 220] on td "[PERSON_NAME]" at bounding box center [155, 221] width 53 height 23
drag, startPoint x: 135, startPoint y: 220, endPoint x: 163, endPoint y: 233, distance: 30.8
click at [163, 233] on td "[PERSON_NAME]" at bounding box center [155, 221] width 53 height 23
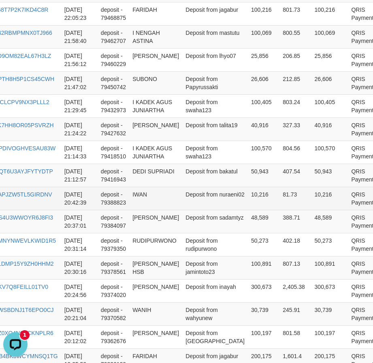
click at [136, 199] on td "IWAN" at bounding box center [155, 198] width 53 height 23
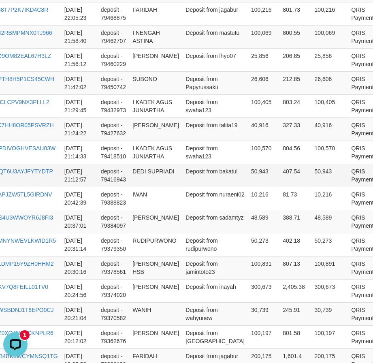
click at [145, 182] on td "DEDI SUPRIADI" at bounding box center [155, 175] width 53 height 23
click at [143, 182] on td "DEDI SUPRIADI" at bounding box center [155, 175] width 53 height 23
click at [133, 179] on td "DEDI SUPRIADI" at bounding box center [155, 175] width 53 height 23
drag, startPoint x: 133, startPoint y: 179, endPoint x: 152, endPoint y: 180, distance: 18.3
click at [152, 180] on td "DEDI SUPRIADI" at bounding box center [155, 175] width 53 height 23
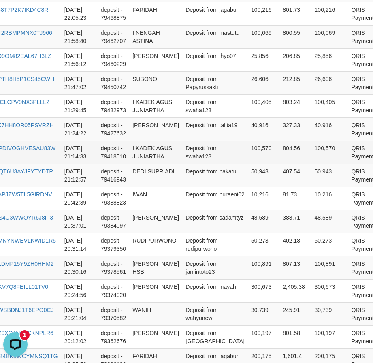
click at [143, 155] on td "I KADEK AGUS JUNIARTHA" at bounding box center [155, 152] width 53 height 23
click at [131, 156] on td "I KADEK AGUS JUNIARTHA" at bounding box center [155, 152] width 53 height 23
drag, startPoint x: 131, startPoint y: 156, endPoint x: 163, endPoint y: 166, distance: 33.5
click at [165, 164] on td "I KADEK AGUS JUNIARTHA" at bounding box center [155, 152] width 53 height 23
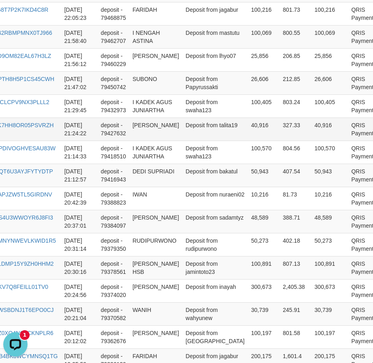
click at [141, 132] on td "[PERSON_NAME]" at bounding box center [155, 129] width 53 height 23
drag, startPoint x: 141, startPoint y: 132, endPoint x: 153, endPoint y: 133, distance: 12.7
click at [153, 133] on td "[PERSON_NAME]" at bounding box center [155, 129] width 53 height 23
click at [140, 85] on td "SUBONO" at bounding box center [155, 82] width 53 height 23
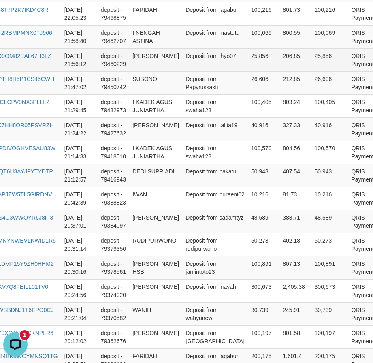
click at [140, 58] on td "[PERSON_NAME]" at bounding box center [155, 59] width 53 height 23
drag, startPoint x: 140, startPoint y: 58, endPoint x: 156, endPoint y: 68, distance: 19.7
click at [156, 68] on td "[PERSON_NAME]" at bounding box center [155, 59] width 53 height 23
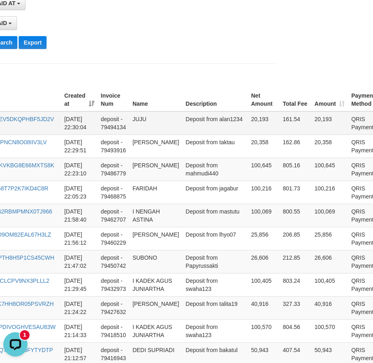
scroll to position [201, 89]
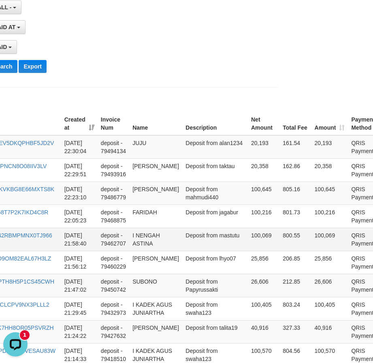
click at [133, 234] on td "I NENGAH ASTINA" at bounding box center [155, 239] width 53 height 23
drag, startPoint x: 133, startPoint y: 234, endPoint x: 162, endPoint y: 243, distance: 30.3
click at [162, 243] on td "I NENGAH ASTINA" at bounding box center [155, 239] width 53 height 23
drag, startPoint x: 220, startPoint y: 206, endPoint x: 175, endPoint y: 126, distance: 91.7
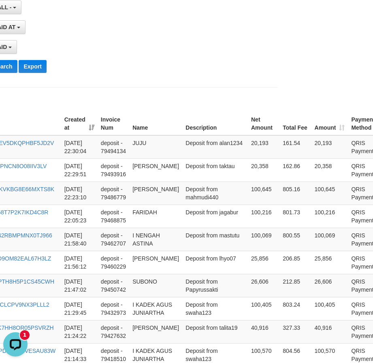
click at [115, 54] on div "PAID SELECT ALL - ALL - SELECT STATUS PENDING/UNPAID PAID CANCELED EXPIRED" at bounding box center [80, 47] width 182 height 14
